Goal: Task Accomplishment & Management: Manage account settings

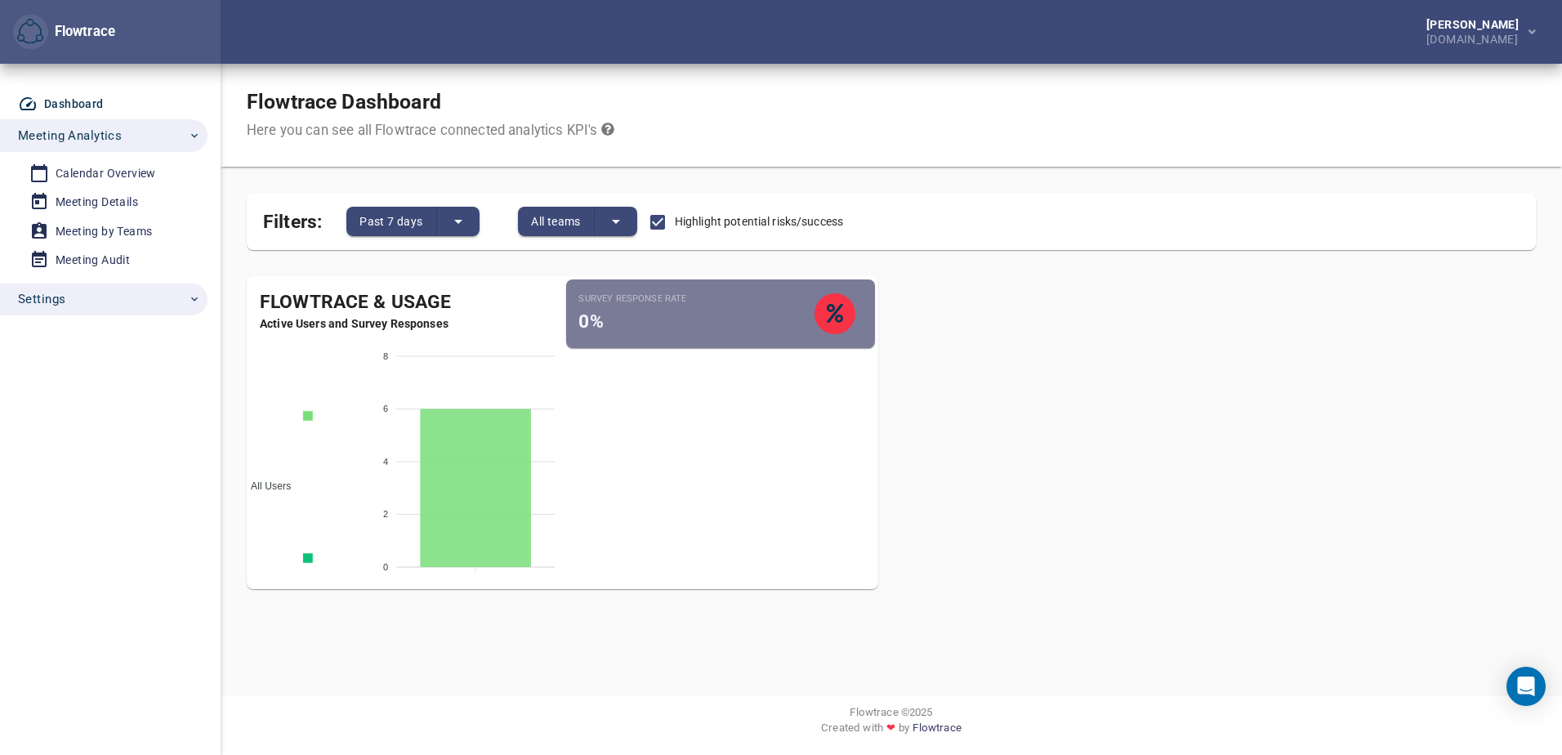
click at [201, 293] on button "Settings" at bounding box center [104, 299] width 208 height 33
click at [105, 346] on div "User Management" at bounding box center [105, 337] width 98 height 20
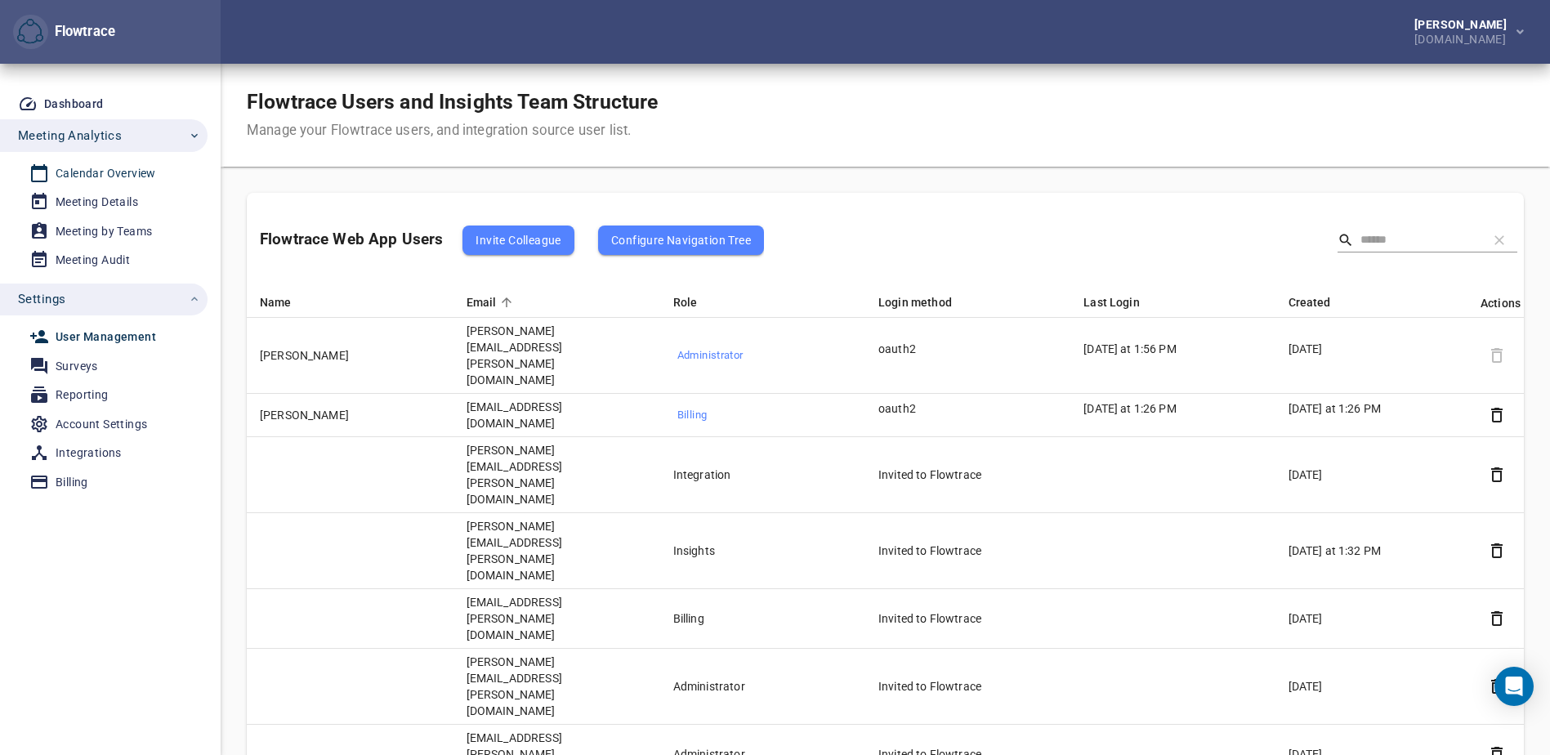
click at [80, 167] on div "Calendar Overview" at bounding box center [106, 173] width 100 height 20
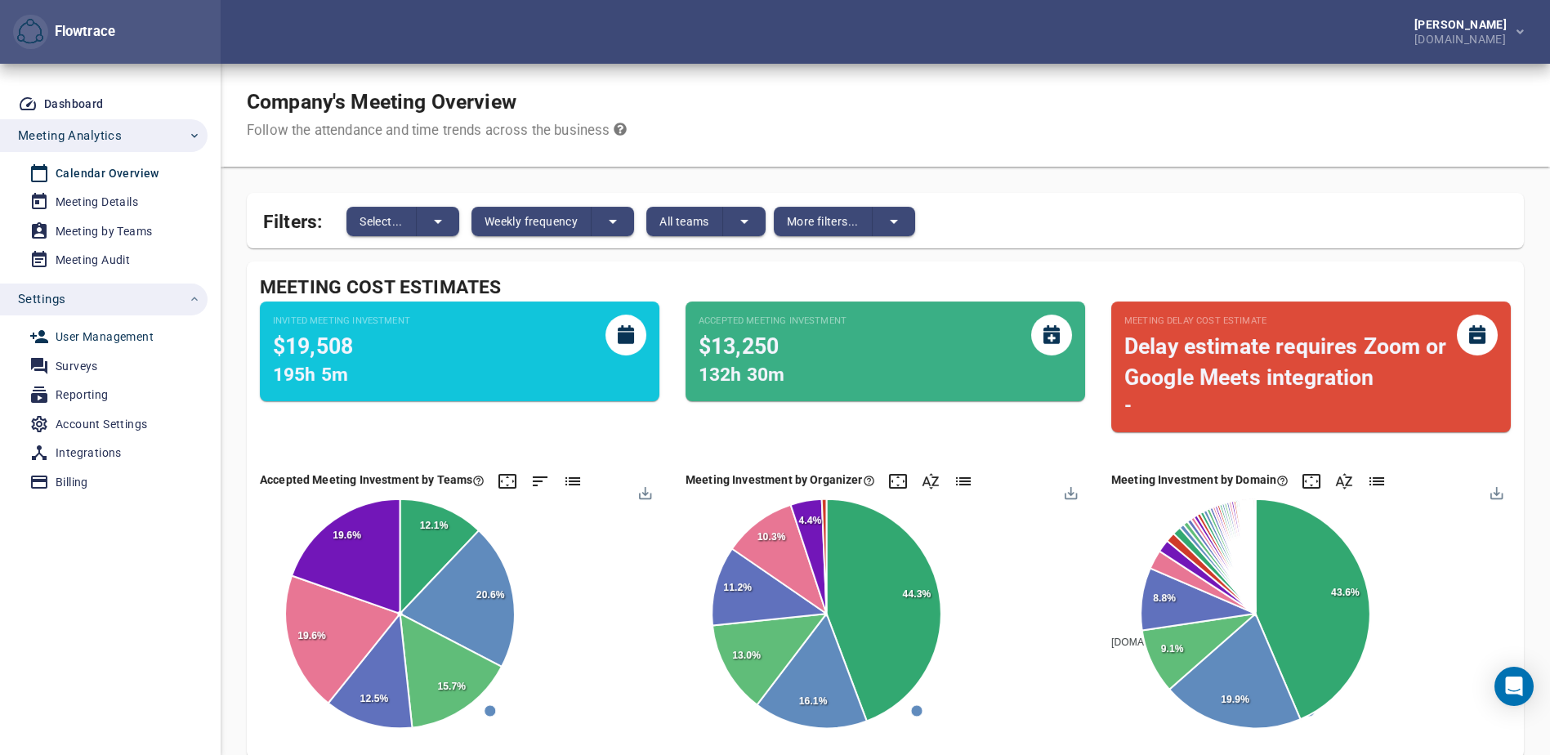
click at [114, 340] on div "User Management" at bounding box center [105, 337] width 98 height 20
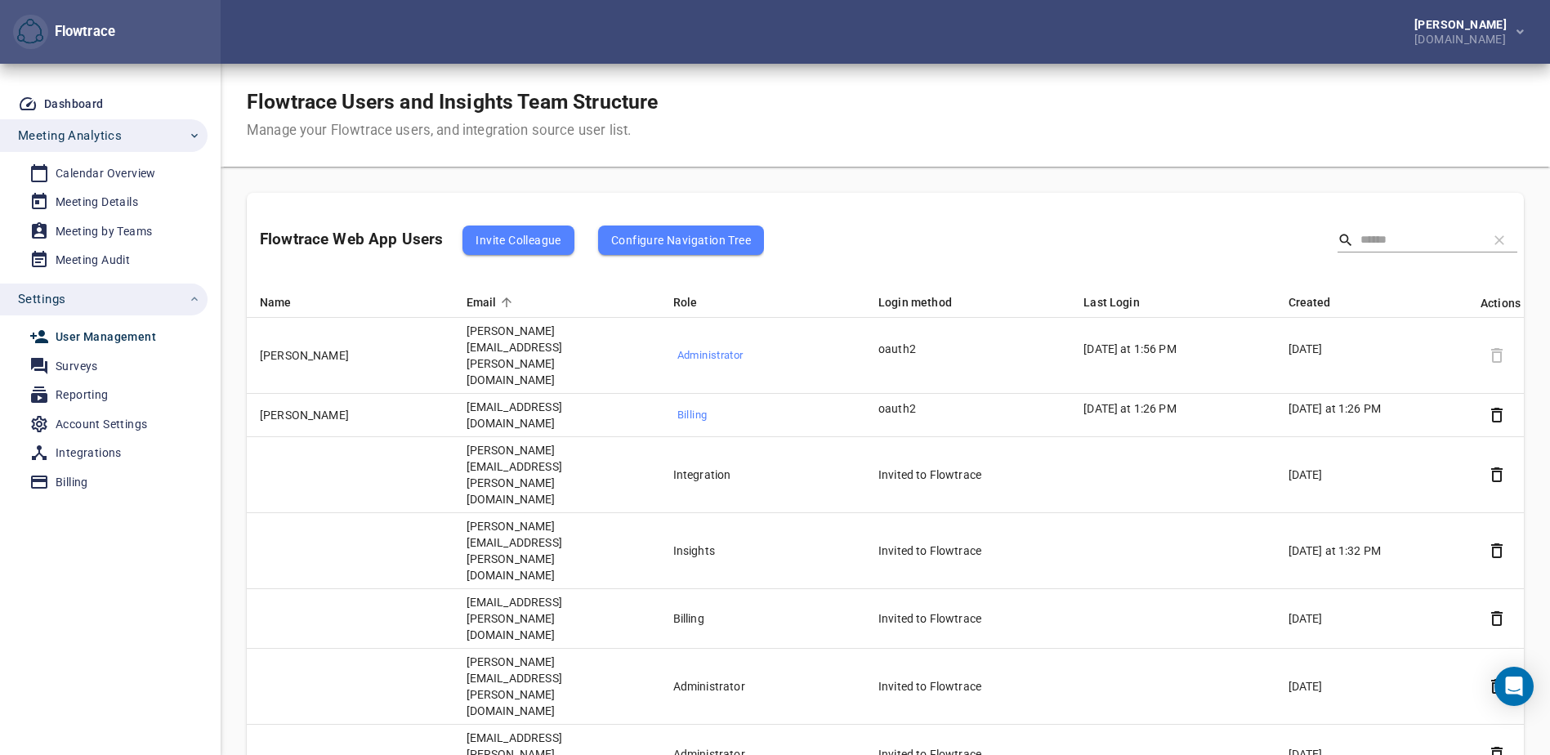
click at [515, 513] on td "[PERSON_NAME][EMAIL_ADDRESS][PERSON_NAME][DOMAIN_NAME]" at bounding box center [556, 551] width 207 height 76
click at [90, 557] on div "Dashboard Meeting Analytics Calendar Overview Meeting Details Meeting by Teams …" at bounding box center [110, 409] width 221 height 691
